Goal: Transaction & Acquisition: Purchase product/service

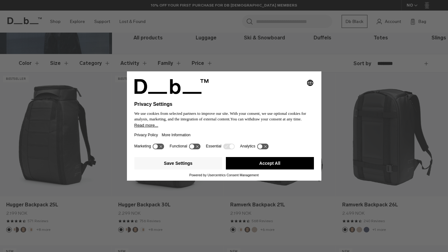
click at [275, 164] on button "Accept All" at bounding box center [270, 163] width 88 height 12
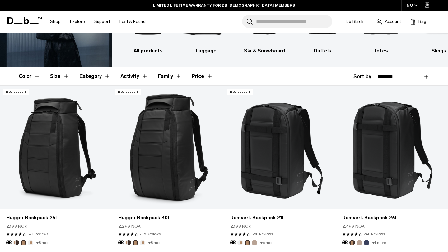
scroll to position [70, 0]
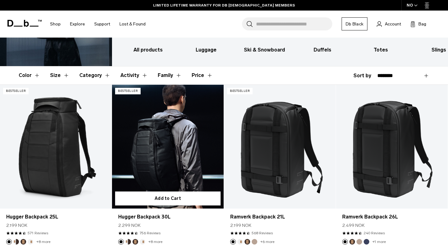
click at [164, 154] on link "Hugger Backpack 30L" at bounding box center [168, 147] width 112 height 124
